Goal: Use online tool/utility: Utilize a website feature to perform a specific function

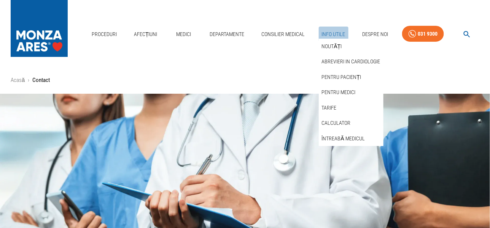
click at [337, 37] on link "Info Utile" at bounding box center [334, 35] width 30 height 16
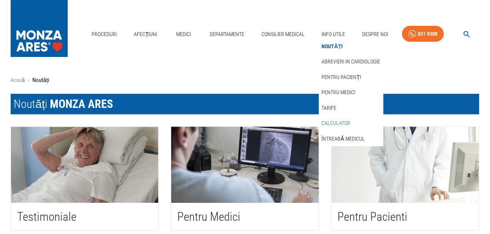
click at [332, 124] on link "Calculator" at bounding box center [336, 123] width 32 height 13
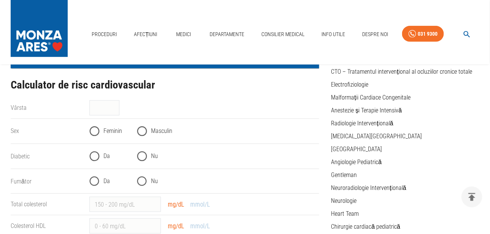
scroll to position [127, 0]
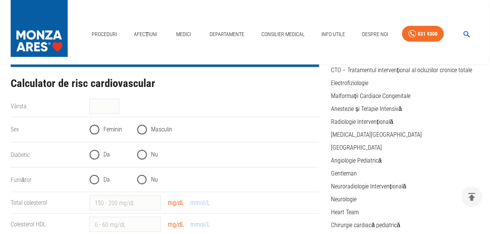
click at [145, 127] on input "Masculin" at bounding box center [142, 129] width 19 height 19
radio input "true"
click at [140, 154] on input "Nu" at bounding box center [142, 155] width 19 height 19
radio input "true"
click at [92, 182] on input "Da" at bounding box center [94, 180] width 19 height 19
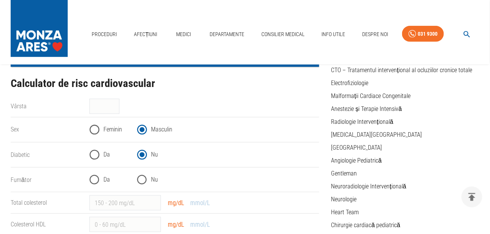
radio input "true"
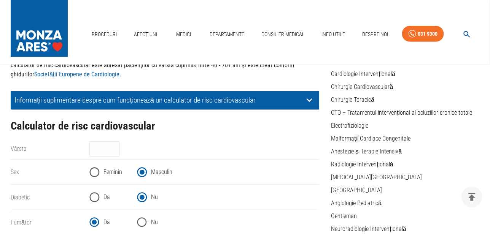
scroll to position [0, 0]
